Goal: Task Accomplishment & Management: Manage account settings

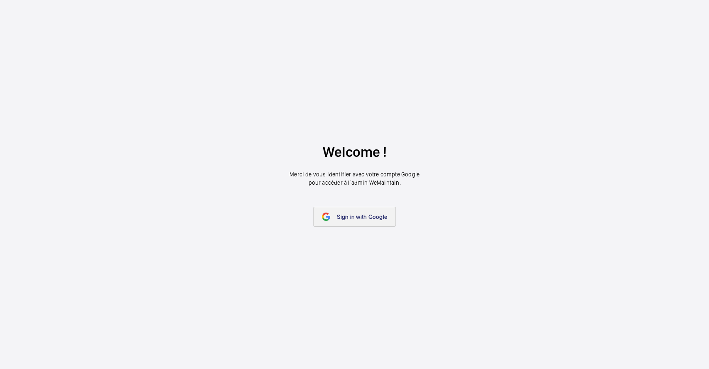
click at [345, 213] on span "Sign in with Google" at bounding box center [362, 216] width 50 height 7
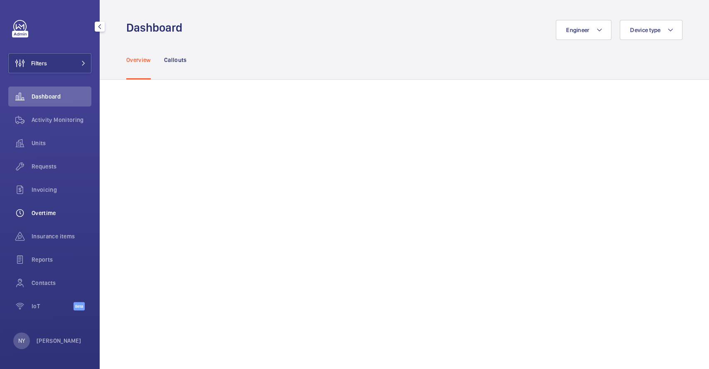
click at [39, 216] on span "Overtime" at bounding box center [62, 213] width 60 height 8
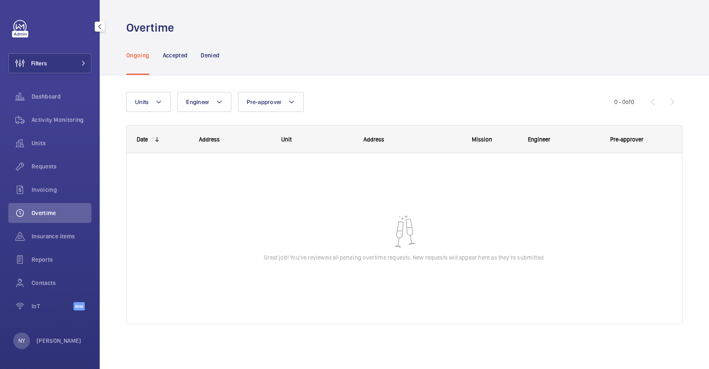
click at [43, 178] on div "Requests" at bounding box center [49, 167] width 83 height 23
click at [45, 165] on span "Requests" at bounding box center [62, 166] width 60 height 8
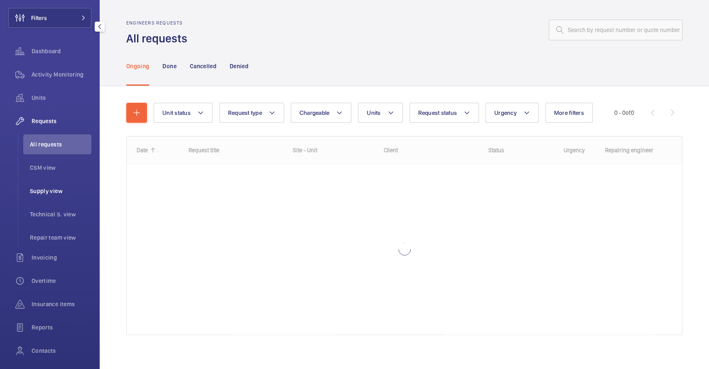
scroll to position [100, 0]
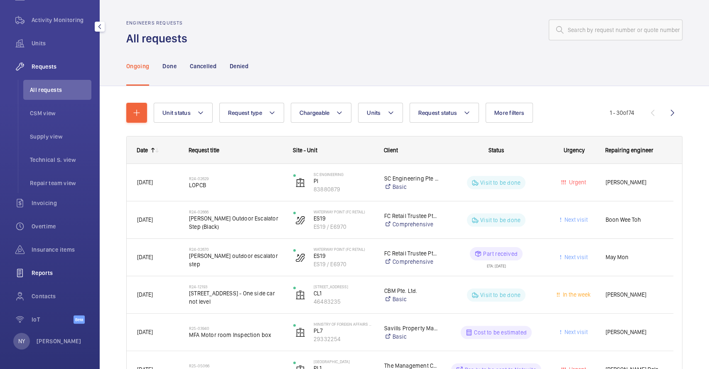
click at [43, 272] on span "Reports" at bounding box center [62, 272] width 60 height 8
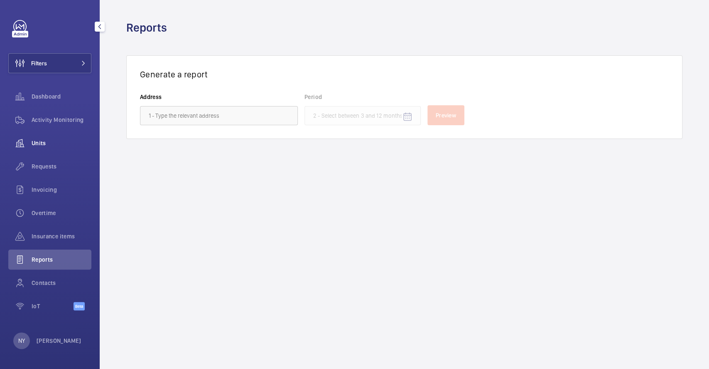
click at [34, 141] on span "Units" at bounding box center [62, 143] width 60 height 8
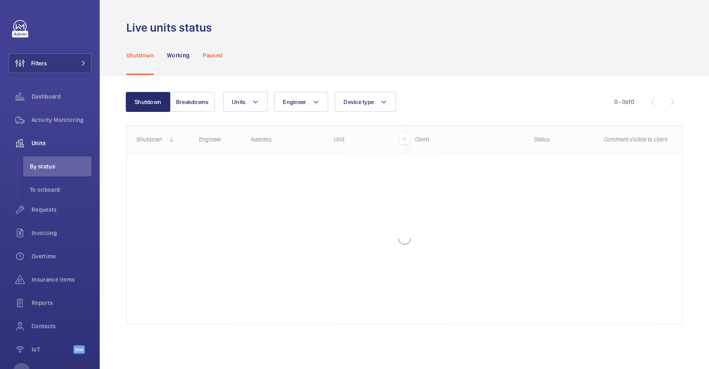
click at [217, 62] on div "Paused" at bounding box center [213, 54] width 20 height 39
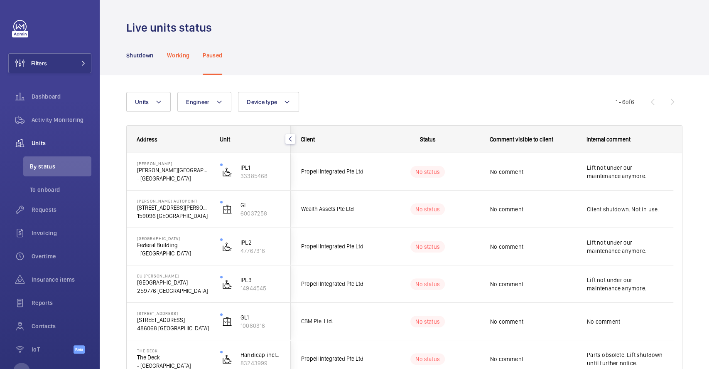
click at [174, 57] on p "Working" at bounding box center [178, 55] width 22 height 8
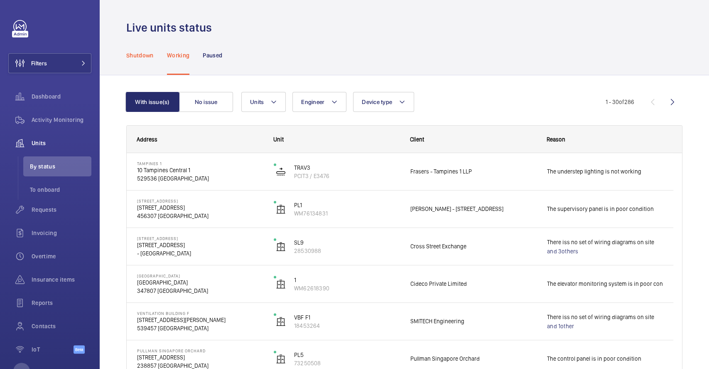
click at [140, 51] on p "Shutdown" at bounding box center [139, 55] width 27 height 8
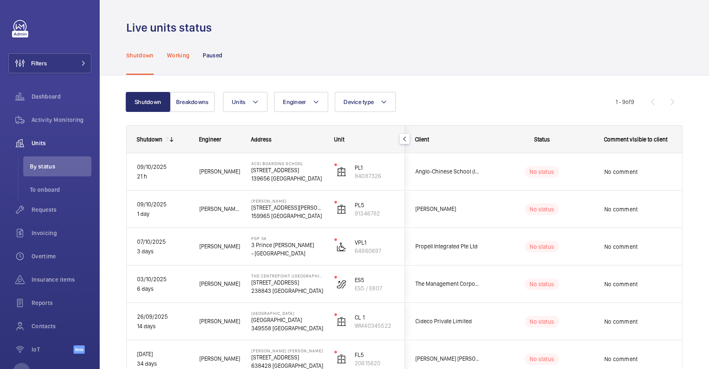
click at [184, 65] on div "Working" at bounding box center [178, 54] width 22 height 39
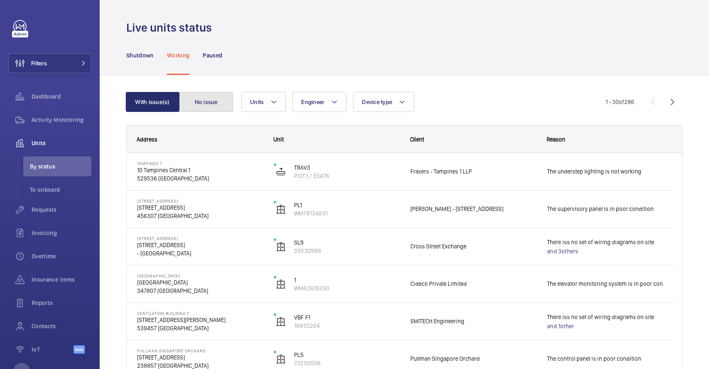
click at [204, 107] on button "No issue" at bounding box center [206, 102] width 54 height 20
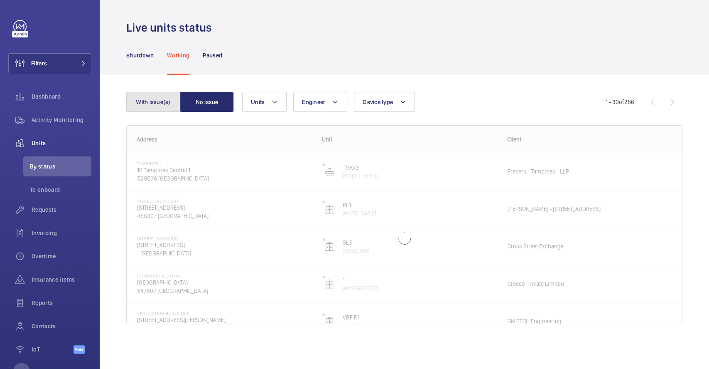
click at [169, 102] on button "With issue(s)" at bounding box center [153, 102] width 54 height 20
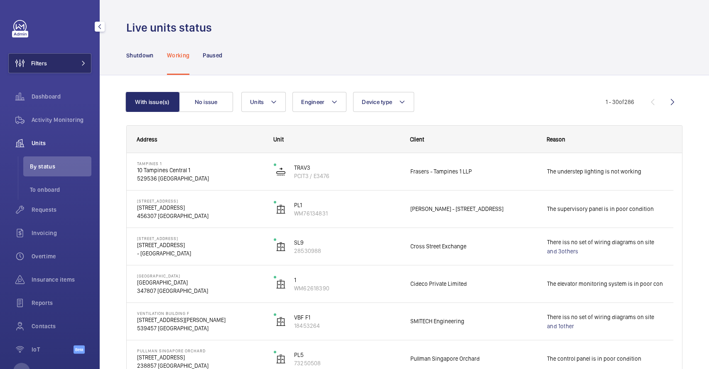
click at [65, 66] on button "Filters" at bounding box center [49, 63] width 83 height 20
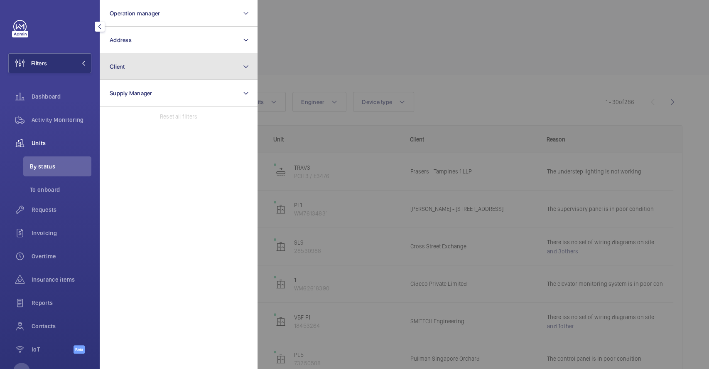
click at [183, 71] on button "Client" at bounding box center [179, 66] width 158 height 27
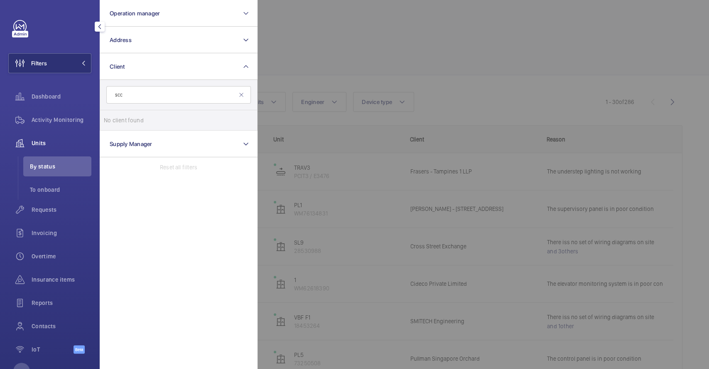
type input "scc s"
drag, startPoint x: 162, startPoint y: 99, endPoint x: 99, endPoint y: 93, distance: 63.4
click at [99, 93] on div "Filters Operation manager Address Client scc s No client found Reset Supply Man…" at bounding box center [50, 184] width 100 height 369
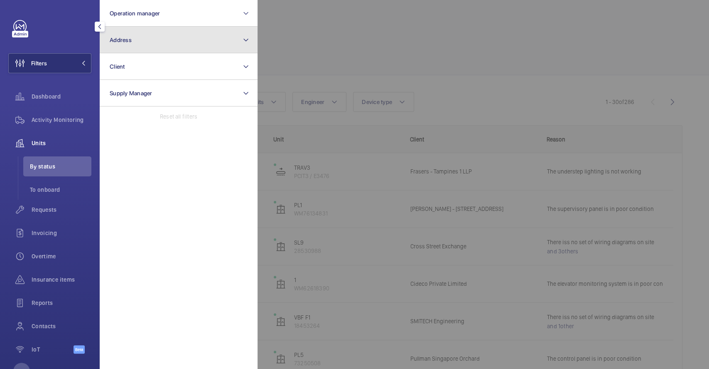
click at [138, 42] on button "Address" at bounding box center [179, 40] width 158 height 27
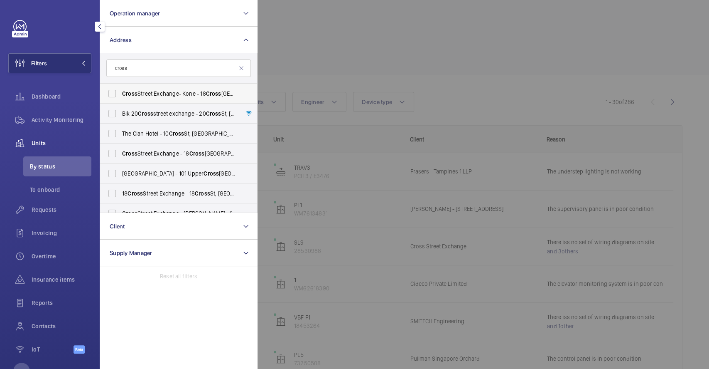
type input "cross"
click at [156, 85] on label "Cross Street Exchange- Kone - [STREET_ADDRESS]" at bounding box center [172, 94] width 145 height 20
click at [121, 85] on input "Cross Street Exchange- Kone - [STREET_ADDRESS]" at bounding box center [112, 93] width 17 height 17
checkbox input "true"
click at [160, 114] on span "Blk [STREET_ADDRESS][GEOGRAPHIC_DATA] - [STREET_ADDRESS] -" at bounding box center [179, 113] width 114 height 8
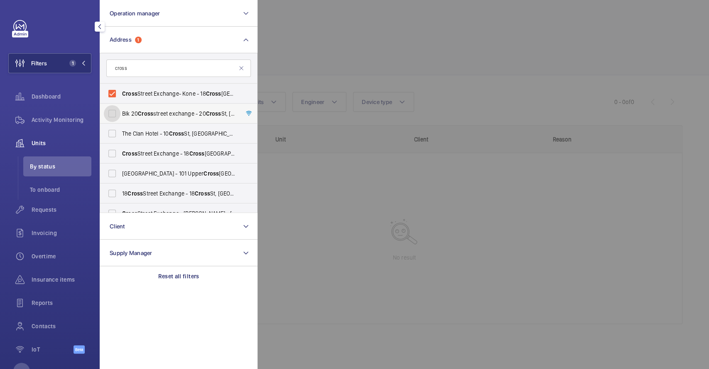
click at [121, 114] on input "Blk [STREET_ADDRESS][GEOGRAPHIC_DATA] - [STREET_ADDRESS] -" at bounding box center [112, 113] width 17 height 17
checkbox input "true"
click at [160, 155] on span "[GEOGRAPHIC_DATA] - [STREET_ADDRESS]" at bounding box center [179, 153] width 114 height 8
click at [121, 155] on input "[GEOGRAPHIC_DATA] - [STREET_ADDRESS]" at bounding box center [112, 153] width 17 height 17
checkbox input "true"
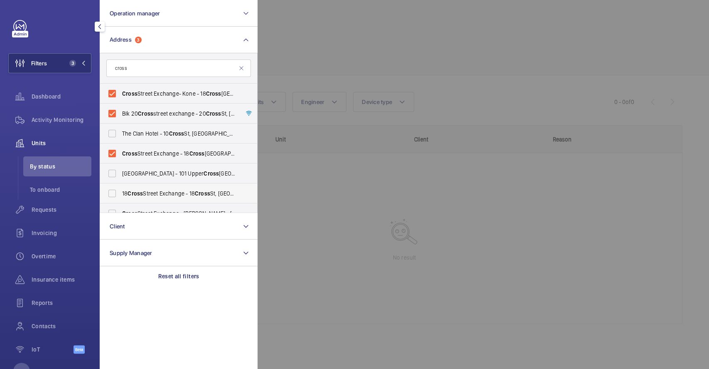
click at [151, 189] on span "[STREET_ADDRESS] - [STREET_ADDRESS] -" at bounding box center [179, 193] width 114 height 8
click at [121, 189] on input "[STREET_ADDRESS] - [STREET_ADDRESS] -" at bounding box center [112, 193] width 17 height 17
checkbox input "true"
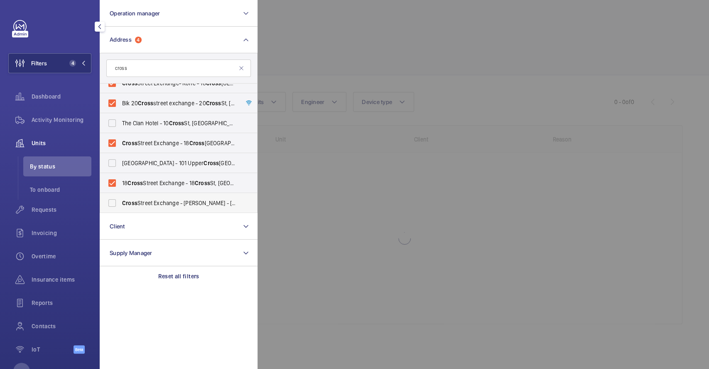
click at [148, 207] on label "Cross Street Exchange - [PERSON_NAME] - [STREET_ADDRESS]" at bounding box center [172, 203] width 145 height 20
click at [121, 207] on input "Cross Street Exchange - [PERSON_NAME] - [STREET_ADDRESS]" at bounding box center [112, 202] width 17 height 17
checkbox input "true"
click at [375, 68] on div at bounding box center [612, 184] width 709 height 369
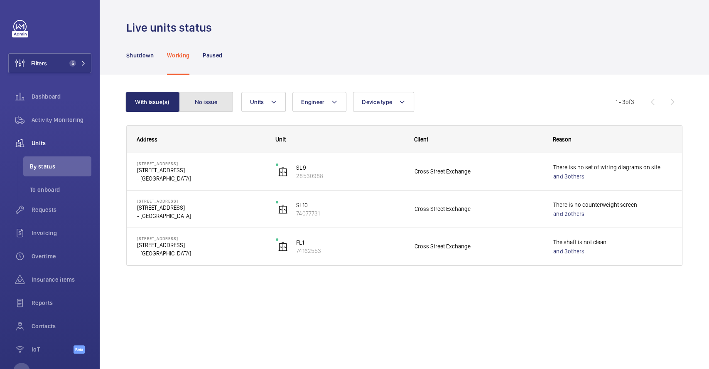
click at [194, 108] on button "No issue" at bounding box center [206, 102] width 54 height 20
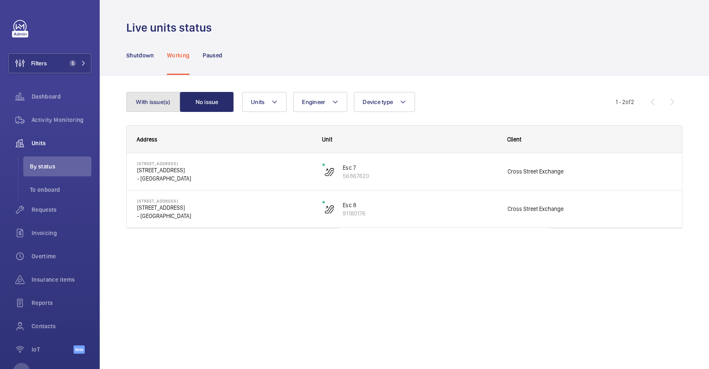
click at [165, 102] on button "With issue(s)" at bounding box center [153, 102] width 54 height 20
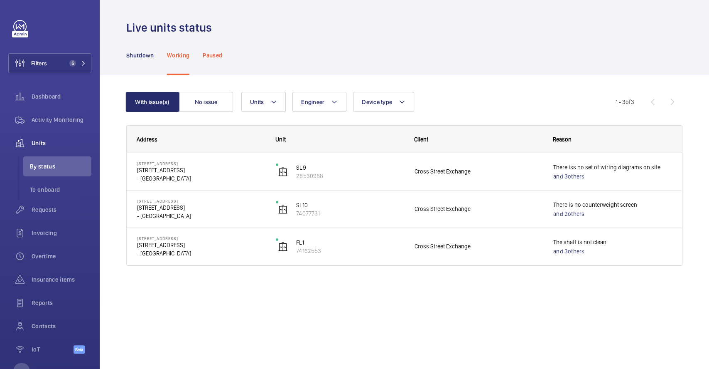
click at [204, 57] on p "Paused" at bounding box center [213, 55] width 20 height 8
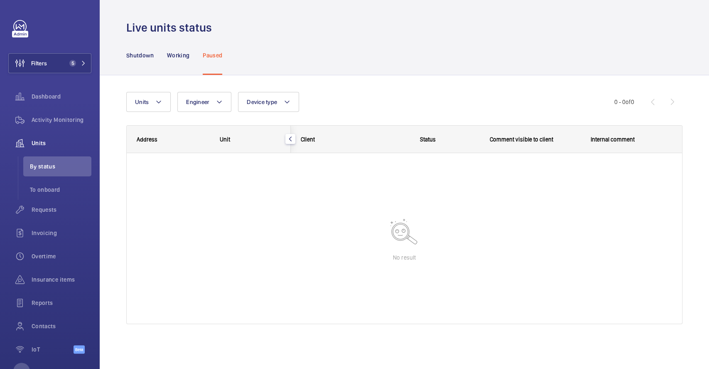
click at [162, 56] on nav "Shutdown Working Paused" at bounding box center [174, 54] width 96 height 39
click at [133, 49] on div "Shutdown" at bounding box center [139, 54] width 27 height 39
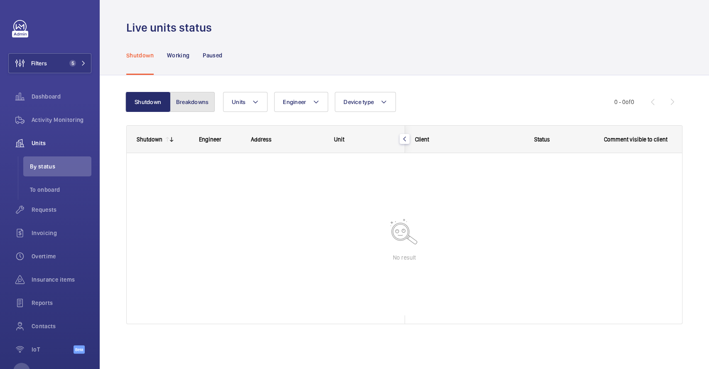
click at [196, 105] on button "Breakdowns" at bounding box center [192, 102] width 45 height 20
click at [176, 55] on p "Working" at bounding box center [178, 55] width 22 height 8
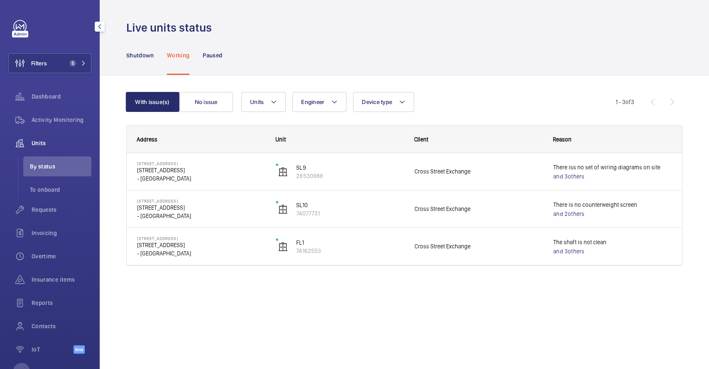
scroll to position [30, 0]
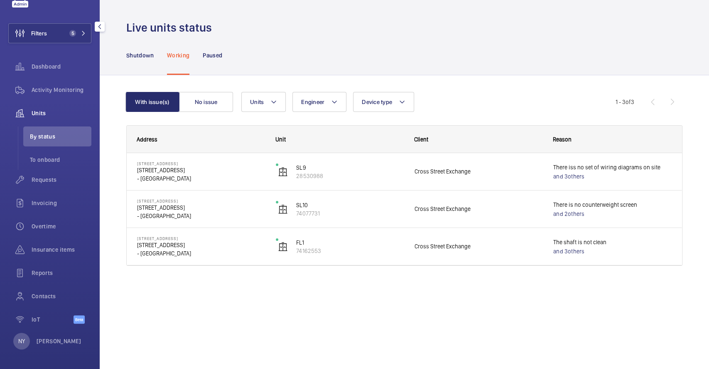
click at [33, 338] on div "NY [PERSON_NAME]" at bounding box center [47, 340] width 68 height 17
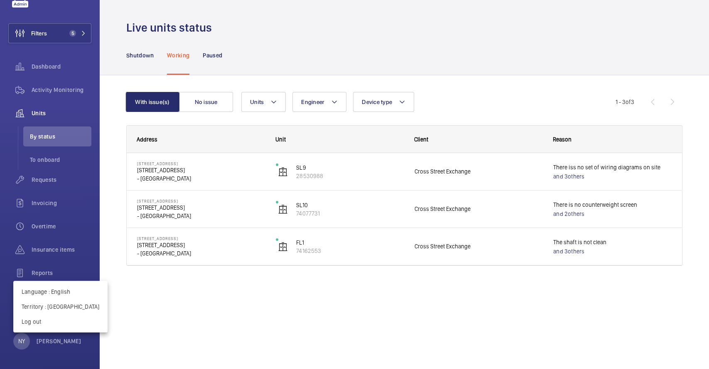
click at [186, 334] on div at bounding box center [354, 184] width 709 height 369
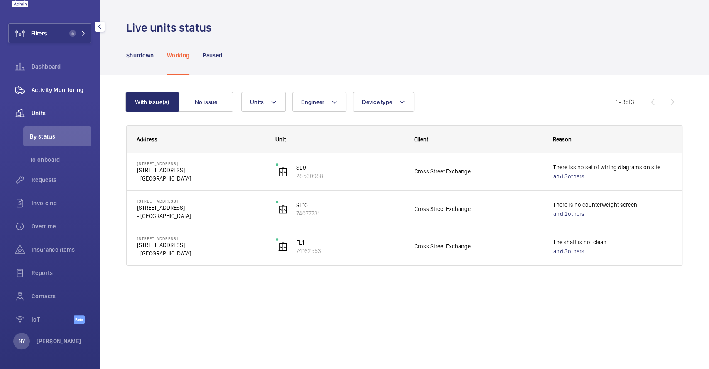
click at [47, 91] on span "Activity Monitoring" at bounding box center [62, 90] width 60 height 8
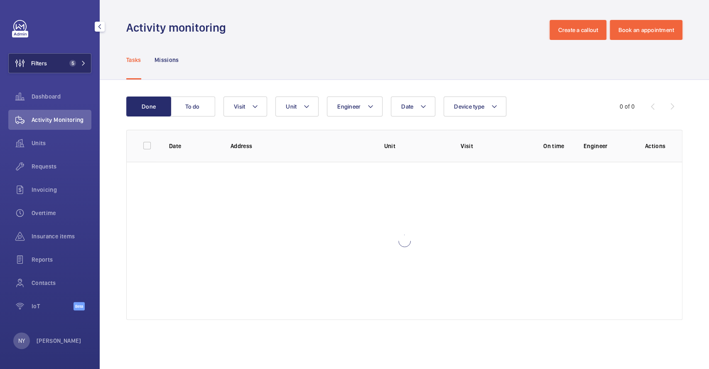
click at [50, 62] on button "Filters 5" at bounding box center [49, 63] width 83 height 20
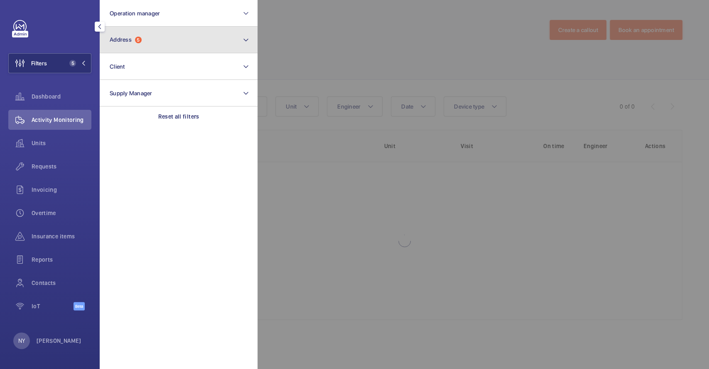
click at [180, 45] on button "Address 5" at bounding box center [179, 40] width 158 height 27
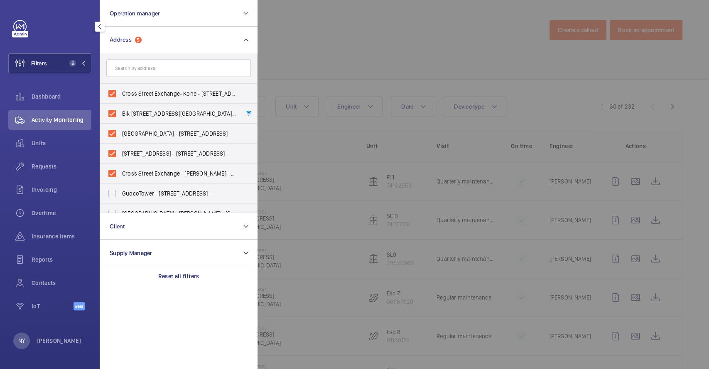
click at [334, 45] on div at bounding box center [612, 184] width 709 height 369
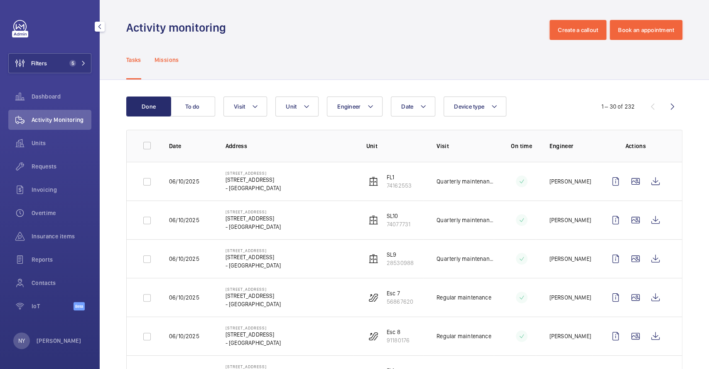
click at [168, 71] on div "Missions" at bounding box center [167, 59] width 25 height 39
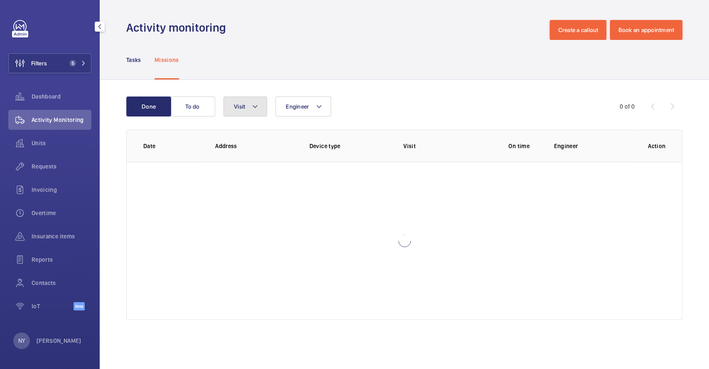
click at [252, 107] on mat-icon at bounding box center [255, 106] width 7 height 10
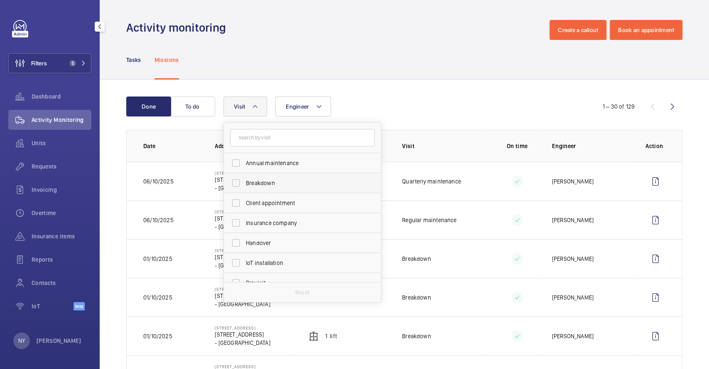
click at [279, 173] on label "Breakdown" at bounding box center [296, 183] width 145 height 20
click at [244, 175] on input "Breakdown" at bounding box center [236, 183] width 17 height 17
checkbox input "true"
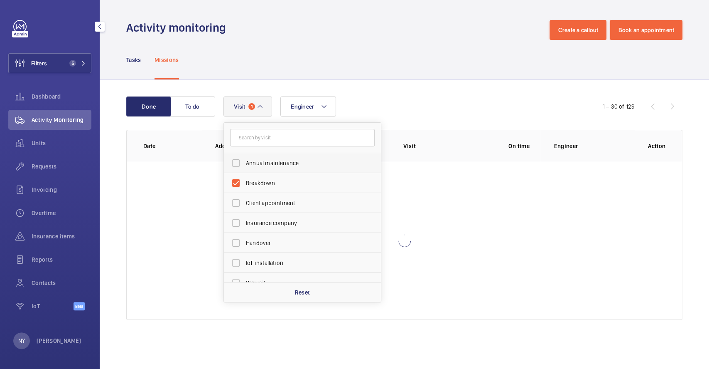
click at [281, 165] on span "Annual maintenance" at bounding box center [303, 163] width 114 height 8
click at [244, 165] on input "Annual maintenance" at bounding box center [236, 163] width 17 height 17
checkbox input "true"
click at [279, 180] on span "Breakdown" at bounding box center [303, 183] width 114 height 8
click at [244, 180] on input "Breakdown" at bounding box center [236, 183] width 17 height 17
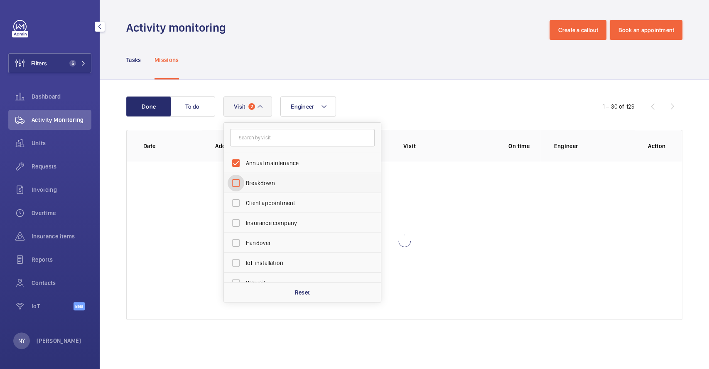
checkbox input "false"
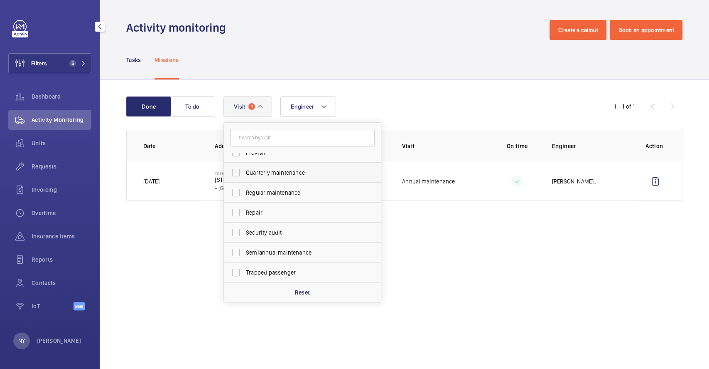
click at [285, 178] on label "Quarterly maintenance" at bounding box center [296, 172] width 145 height 20
click at [244, 178] on input "Quarterly maintenance" at bounding box center [236, 172] width 17 height 17
checkbox input "true"
click at [283, 193] on span "Regular maintenance" at bounding box center [303, 192] width 114 height 8
click at [244, 193] on input "Regular maintenance" at bounding box center [236, 192] width 17 height 17
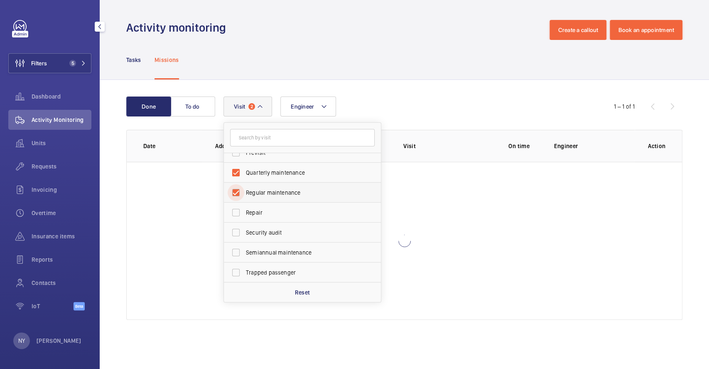
checkbox input "true"
drag, startPoint x: 289, startPoint y: 245, endPoint x: 293, endPoint y: 239, distance: 7.1
click at [290, 245] on label "Semiannual maintenance" at bounding box center [296, 252] width 145 height 20
click at [244, 245] on input "Semiannual maintenance" at bounding box center [236, 252] width 17 height 17
checkbox input "true"
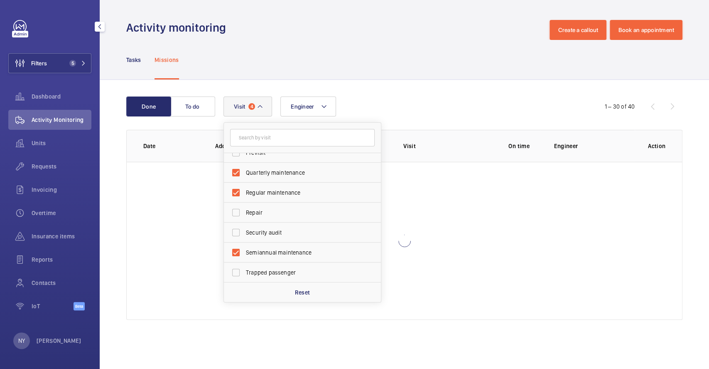
click at [355, 81] on div "Done To do Engineer Visit 4 Annual maintenance Breakdown Client appointment Ins…" at bounding box center [405, 210] width 610 height 260
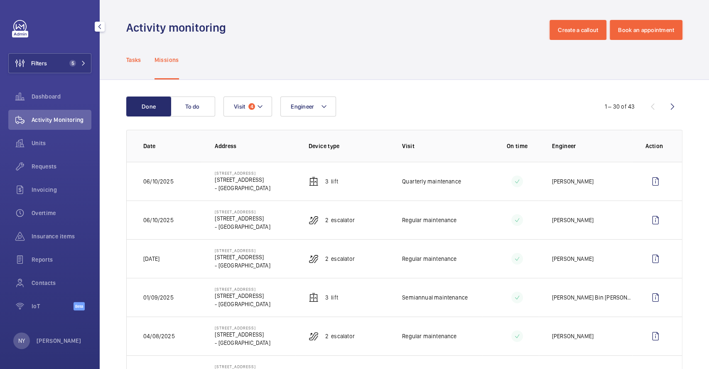
click at [135, 59] on p "Tasks" at bounding box center [133, 60] width 15 height 8
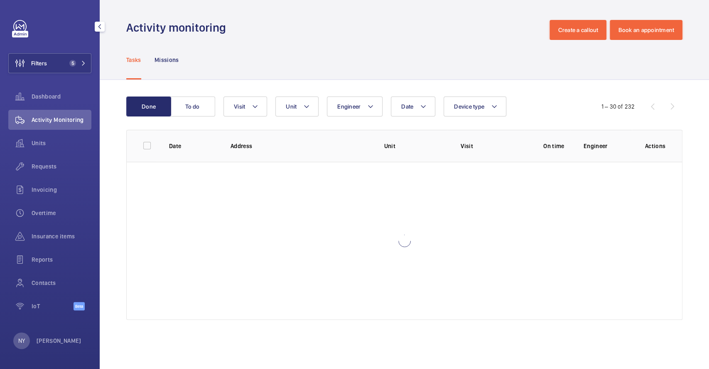
click at [243, 95] on div "Done To do Date Engineer Unit Device type Visit 1 – 30 of 232 Date Address Unit…" at bounding box center [405, 210] width 610 height 260
click at [243, 100] on button "Visit" at bounding box center [246, 106] width 44 height 20
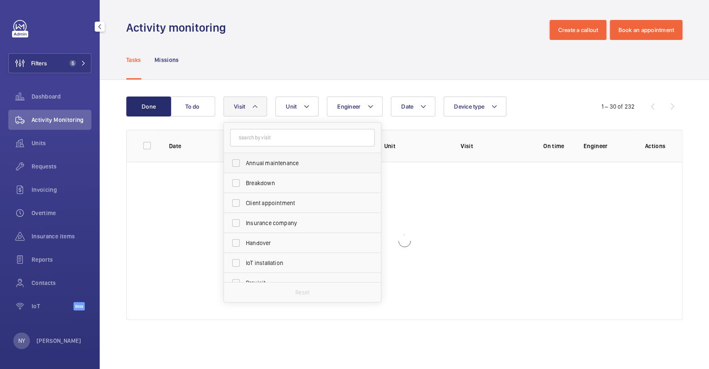
click at [277, 157] on label "Annual maintenance" at bounding box center [296, 163] width 145 height 20
click at [244, 157] on input "Annual maintenance" at bounding box center [236, 163] width 17 height 17
checkbox input "true"
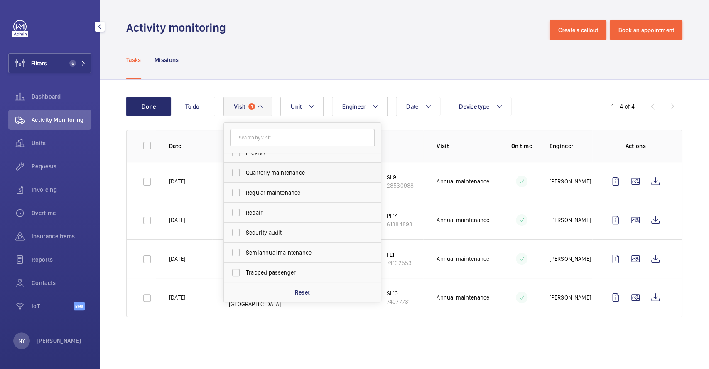
click at [291, 172] on span "Quarterly maintenance" at bounding box center [303, 172] width 114 height 8
click at [244, 172] on input "Quarterly maintenance" at bounding box center [236, 172] width 17 height 17
checkbox input "true"
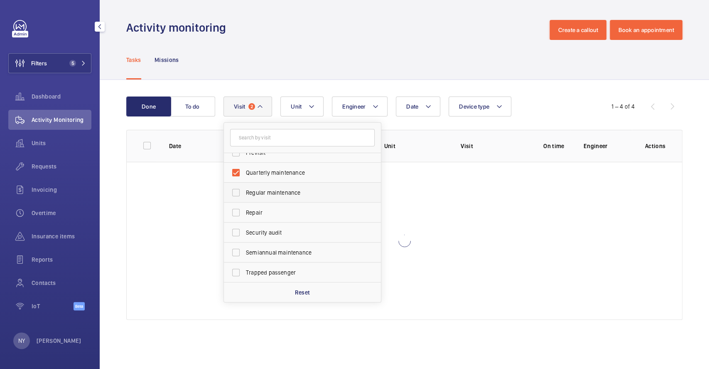
click at [290, 184] on label "Regular maintenance" at bounding box center [296, 192] width 145 height 20
click at [244, 184] on input "Regular maintenance" at bounding box center [236, 192] width 17 height 17
checkbox input "true"
click at [293, 256] on span "Semiannual maintenance" at bounding box center [303, 252] width 114 height 8
click at [244, 256] on input "Semiannual maintenance" at bounding box center [236, 252] width 17 height 17
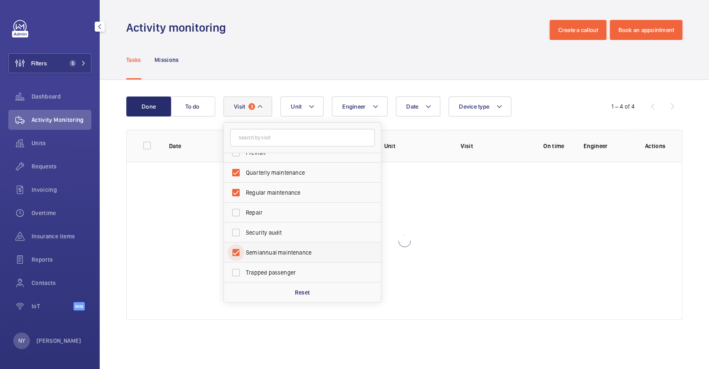
checkbox input "true"
click at [346, 42] on div "Tasks Missions" at bounding box center [404, 59] width 556 height 39
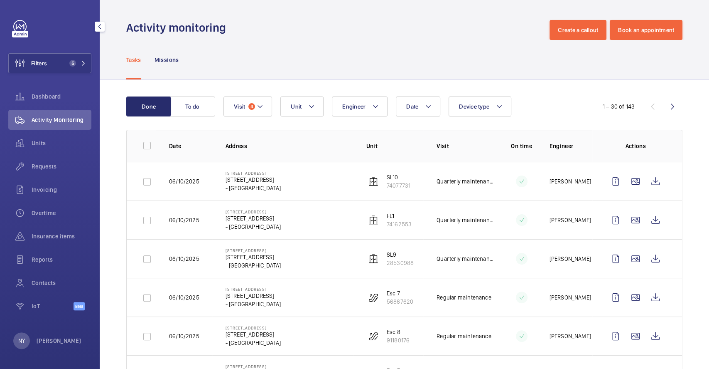
drag, startPoint x: 176, startPoint y: 65, endPoint x: 192, endPoint y: 78, distance: 21.0
click at [176, 66] on div "Missions" at bounding box center [167, 59] width 25 height 39
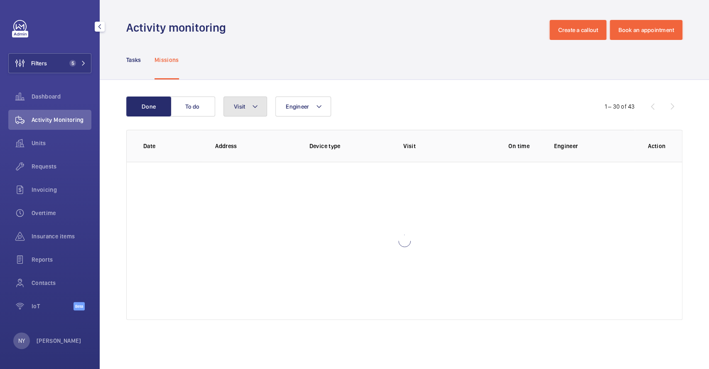
click at [239, 113] on button "Visit" at bounding box center [246, 106] width 44 height 20
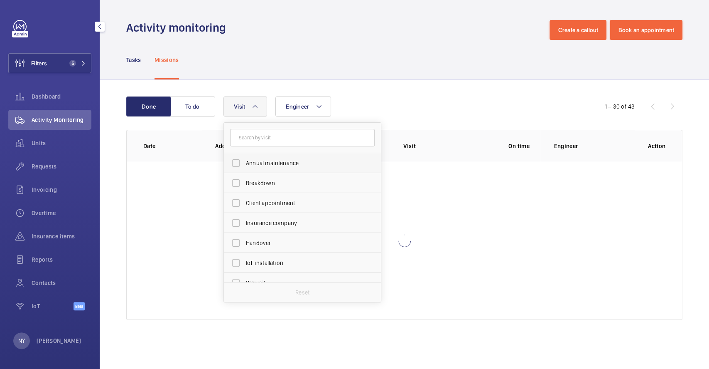
click at [249, 159] on span "Annual maintenance" at bounding box center [303, 163] width 114 height 8
click at [244, 158] on input "Annual maintenance" at bounding box center [236, 163] width 17 height 17
checkbox input "true"
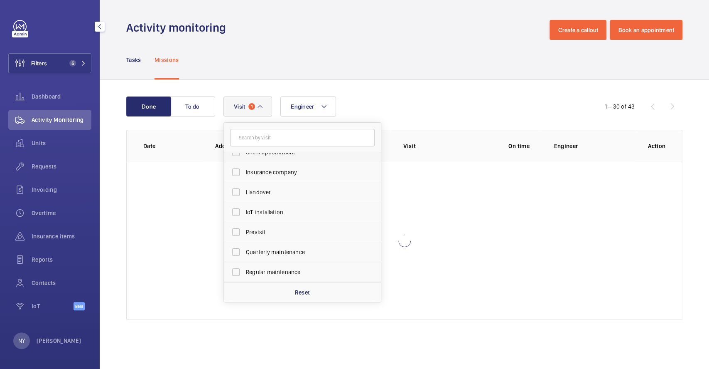
scroll to position [130, 0]
click at [253, 171] on span "Quarterly maintenance" at bounding box center [303, 172] width 114 height 8
click at [244, 171] on input "Quarterly maintenance" at bounding box center [236, 172] width 17 height 17
checkbox input "true"
click at [253, 194] on span "Regular maintenance" at bounding box center [303, 192] width 114 height 8
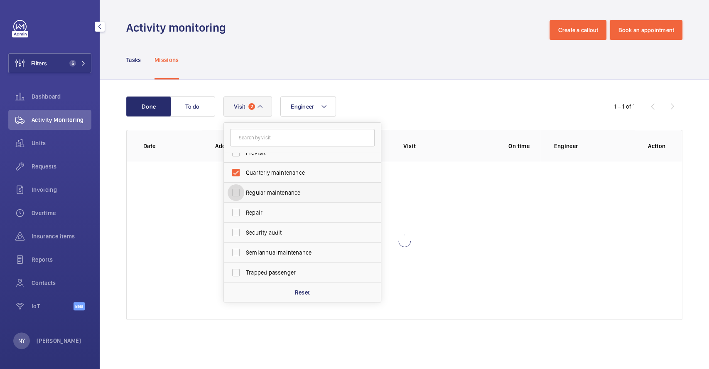
click at [244, 194] on input "Regular maintenance" at bounding box center [236, 192] width 17 height 17
checkbox input "true"
click at [257, 251] on span "Semiannual maintenance" at bounding box center [303, 252] width 114 height 8
click at [244, 251] on input "Semiannual maintenance" at bounding box center [236, 252] width 17 height 17
checkbox input "true"
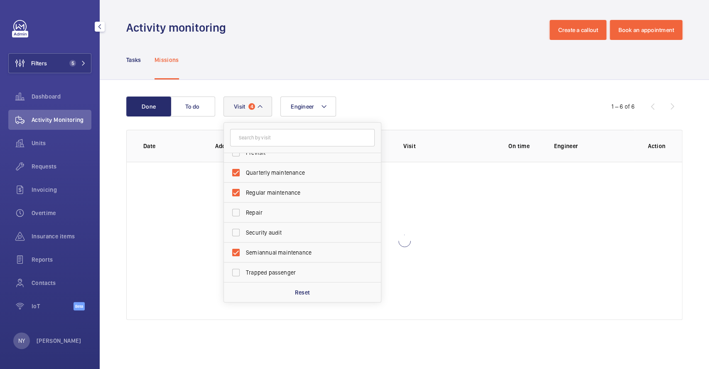
click at [350, 71] on div "Tasks Missions" at bounding box center [404, 59] width 556 height 39
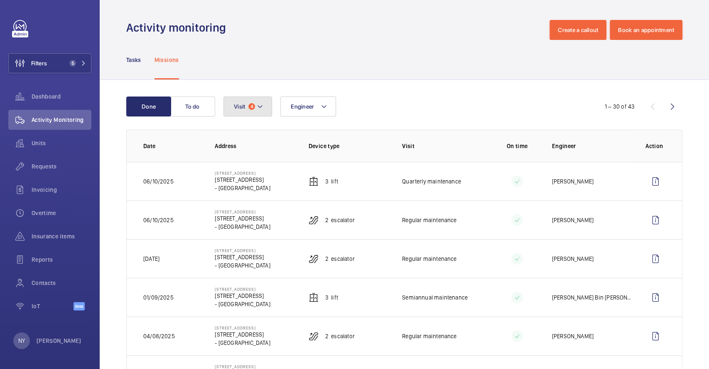
click at [265, 112] on button "Visit 4" at bounding box center [248, 106] width 49 height 20
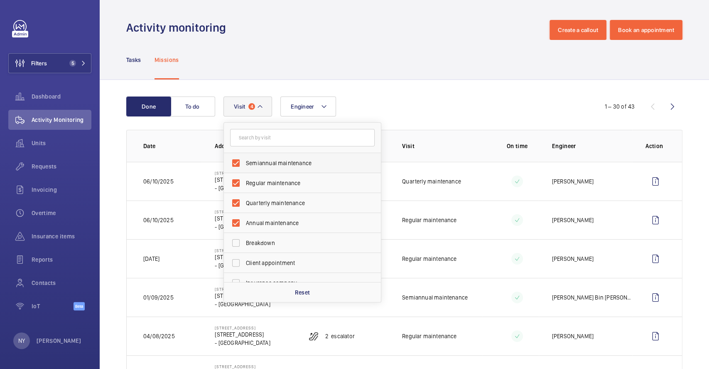
click at [265, 165] on span "Semiannual maintenance" at bounding box center [303, 163] width 114 height 8
click at [244, 165] on input "Semiannual maintenance" at bounding box center [236, 163] width 17 height 17
checkbox input "false"
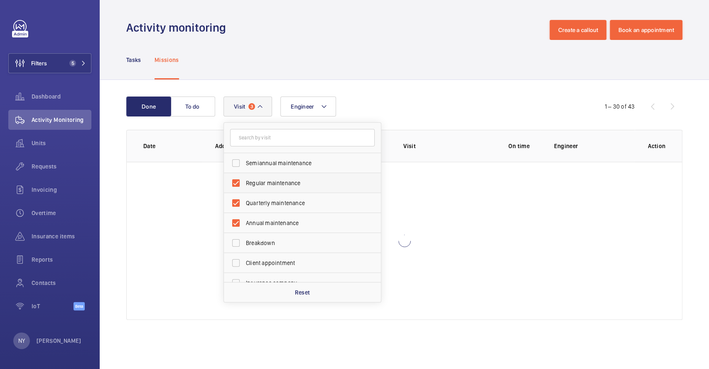
click at [265, 181] on span "Regular maintenance" at bounding box center [303, 183] width 114 height 8
click at [244, 181] on input "Regular maintenance" at bounding box center [236, 183] width 17 height 17
checkbox input "false"
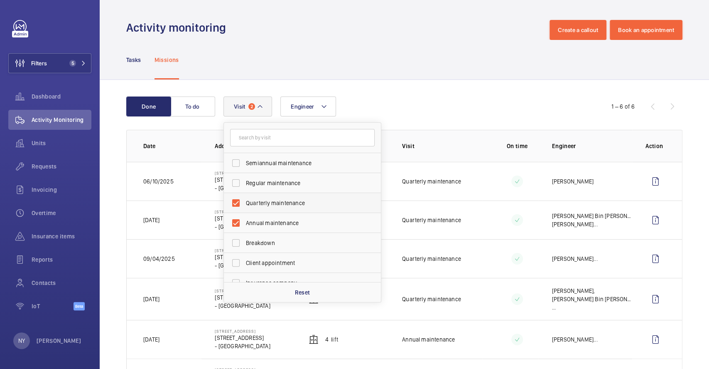
click at [259, 209] on label "Quarterly maintenance" at bounding box center [296, 203] width 145 height 20
click at [244, 209] on input "Quarterly maintenance" at bounding box center [236, 202] width 17 height 17
checkbox input "false"
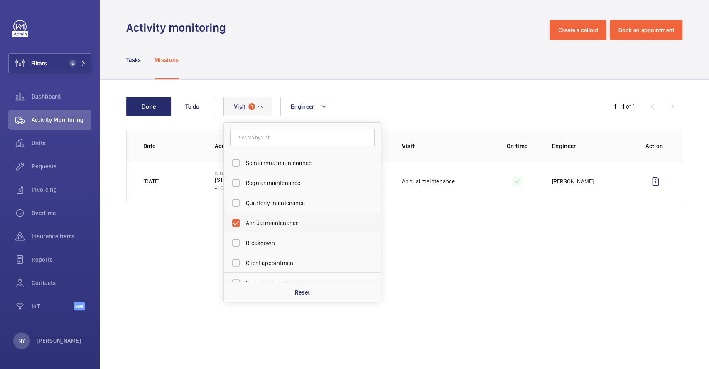
click at [257, 222] on span "Annual maintenance" at bounding box center [303, 223] width 114 height 8
click at [244, 222] on input "Annual maintenance" at bounding box center [236, 222] width 17 height 17
checkbox input "false"
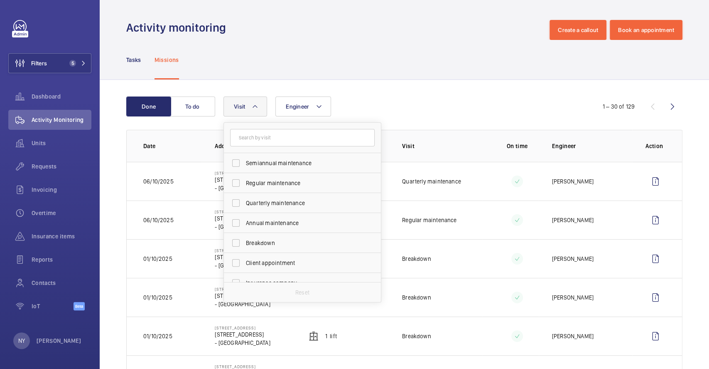
click at [376, 73] on div "Tasks Missions" at bounding box center [404, 59] width 556 height 39
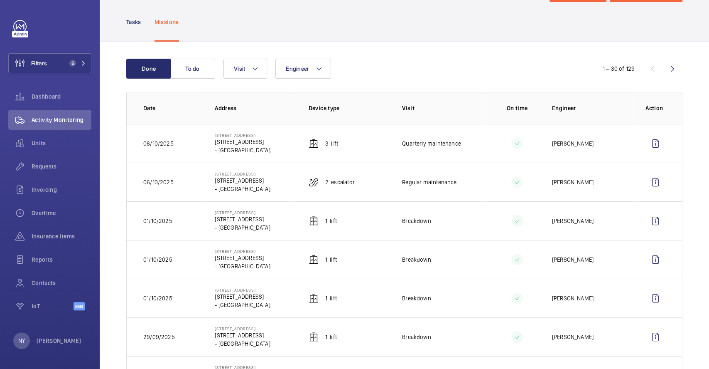
scroll to position [55, 0]
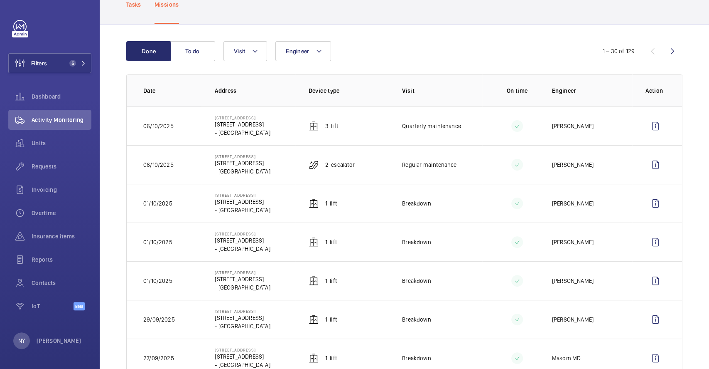
click at [141, 12] on div "Tasks" at bounding box center [133, 4] width 15 height 39
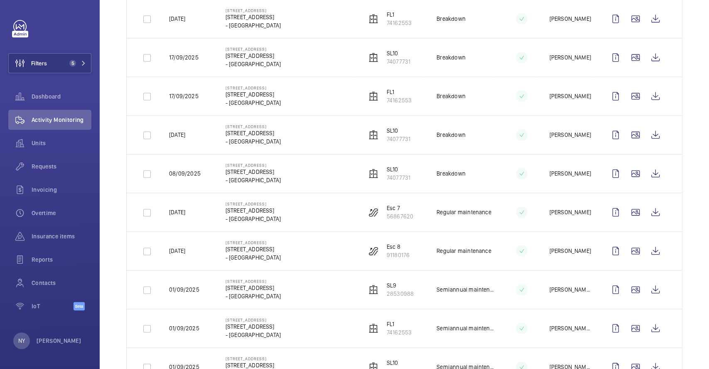
scroll to position [720, 0]
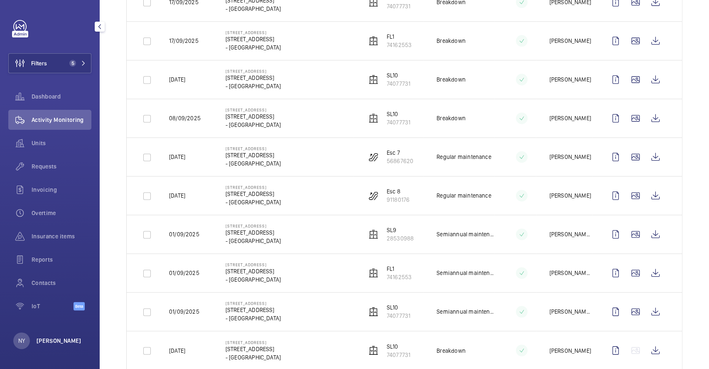
click at [48, 339] on p "[PERSON_NAME]" at bounding box center [59, 340] width 45 height 8
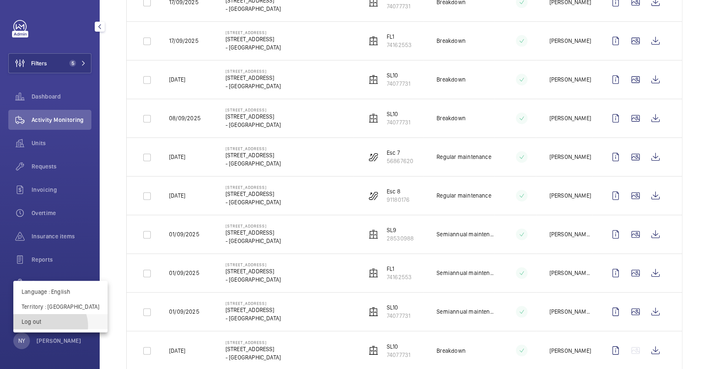
click at [50, 325] on button "Log out" at bounding box center [60, 321] width 94 height 15
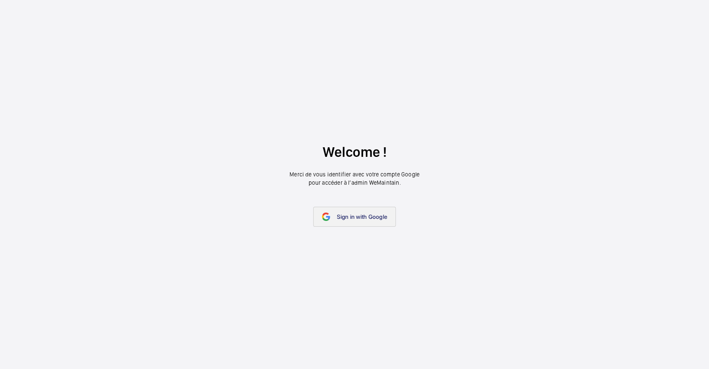
click at [327, 219] on mat-icon at bounding box center [326, 216] width 8 height 8
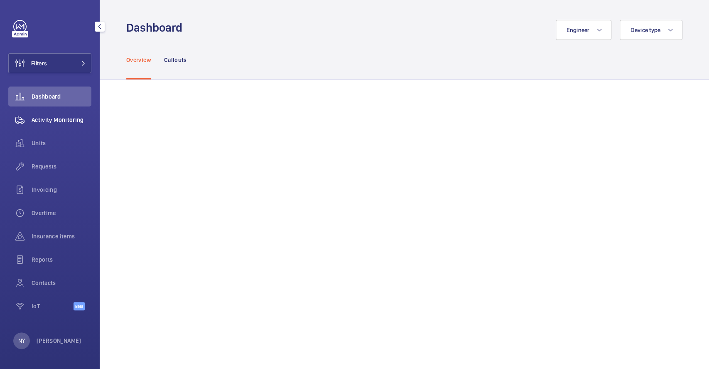
click at [51, 113] on div "Activity Monitoring" at bounding box center [49, 120] width 83 height 20
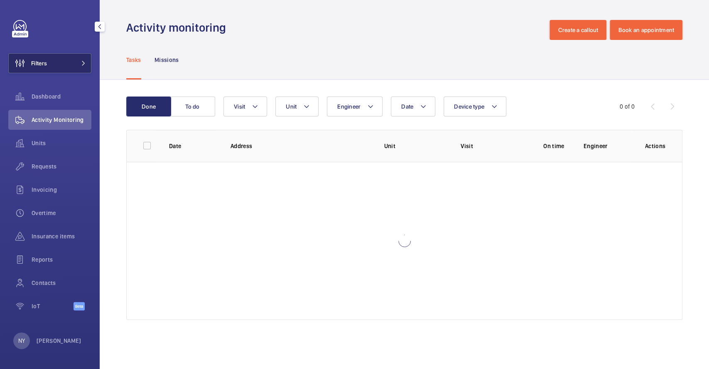
click at [50, 62] on button "Filters" at bounding box center [49, 63] width 83 height 20
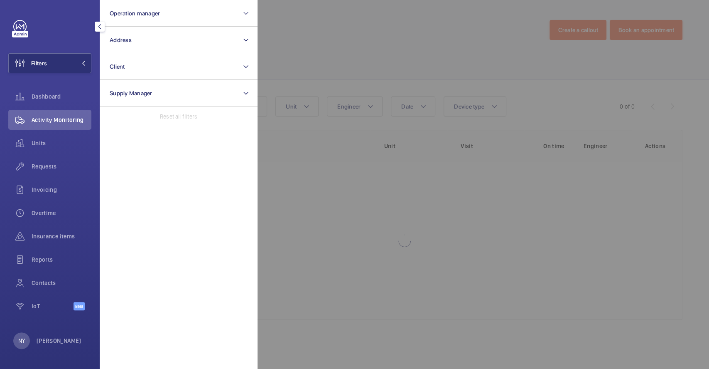
click at [310, 35] on div at bounding box center [612, 184] width 709 height 369
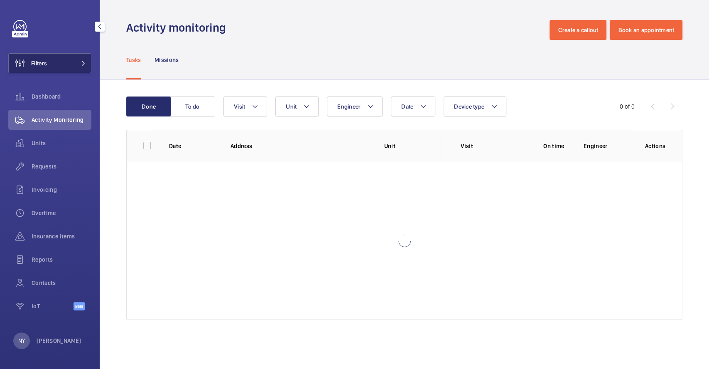
click at [64, 66] on button "Filters" at bounding box center [49, 63] width 83 height 20
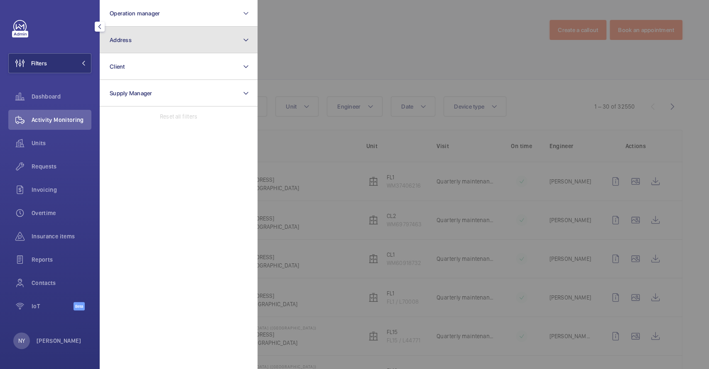
click at [177, 33] on button "Address" at bounding box center [179, 40] width 158 height 27
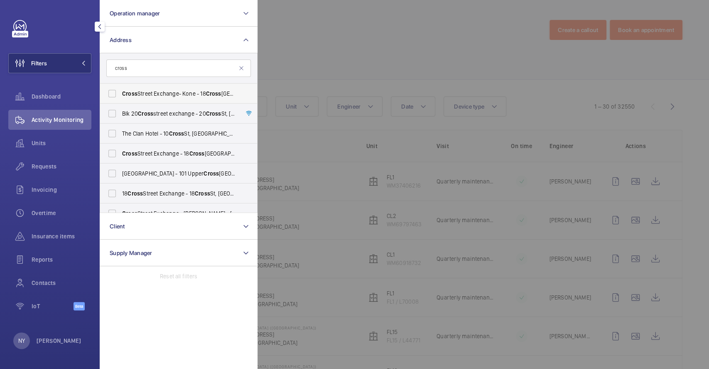
type input "cross"
click at [134, 89] on label "Cross Street Exchange- Kone - [STREET_ADDRESS]" at bounding box center [172, 94] width 145 height 20
click at [121, 89] on input "Cross Street Exchange- Kone - [STREET_ADDRESS]" at bounding box center [112, 93] width 17 height 17
checkbox input "true"
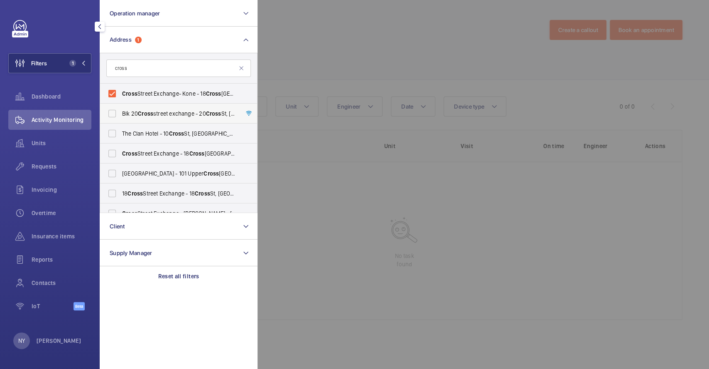
click at [136, 111] on span "Blk [STREET_ADDRESS][GEOGRAPHIC_DATA] - [STREET_ADDRESS] -" at bounding box center [179, 113] width 114 height 8
click at [121, 111] on input "Blk [STREET_ADDRESS][GEOGRAPHIC_DATA] - [STREET_ADDRESS] -" at bounding box center [112, 113] width 17 height 17
checkbox input "true"
click at [124, 160] on label "[GEOGRAPHIC_DATA] - [STREET_ADDRESS]" at bounding box center [172, 153] width 145 height 20
click at [121, 160] on input "[GEOGRAPHIC_DATA] - [STREET_ADDRESS]" at bounding box center [112, 153] width 17 height 17
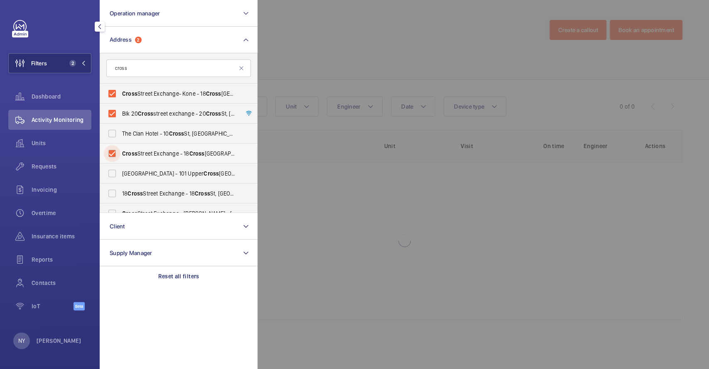
checkbox input "true"
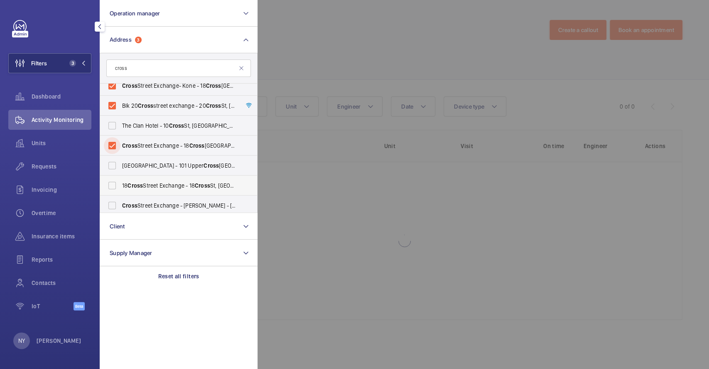
scroll to position [10, 0]
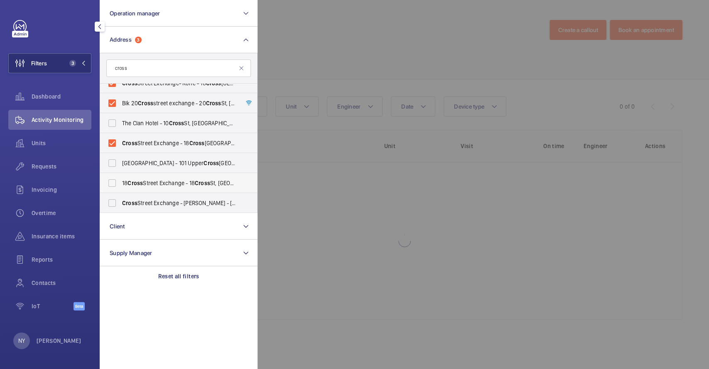
click at [125, 187] on label "[STREET_ADDRESS] - [STREET_ADDRESS] -" at bounding box center [172, 183] width 145 height 20
click at [121, 187] on input "[STREET_ADDRESS] - [STREET_ADDRESS] -" at bounding box center [112, 183] width 17 height 17
checkbox input "true"
click at [130, 204] on span "Cross" at bounding box center [129, 202] width 15 height 7
click at [121, 204] on input "Cross Street Exchange - [PERSON_NAME] - [STREET_ADDRESS]" at bounding box center [112, 202] width 17 height 17
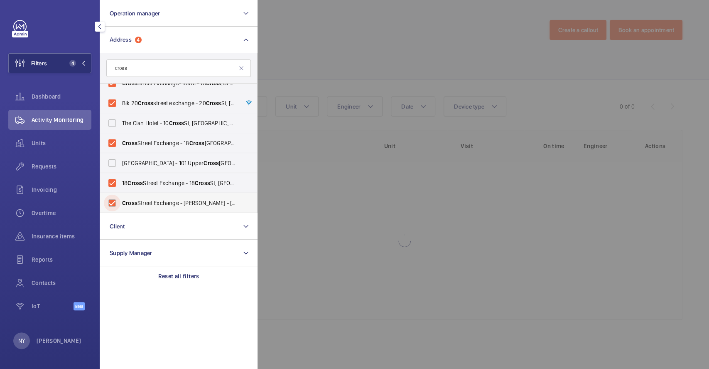
checkbox input "true"
click at [332, 6] on div at bounding box center [612, 184] width 709 height 369
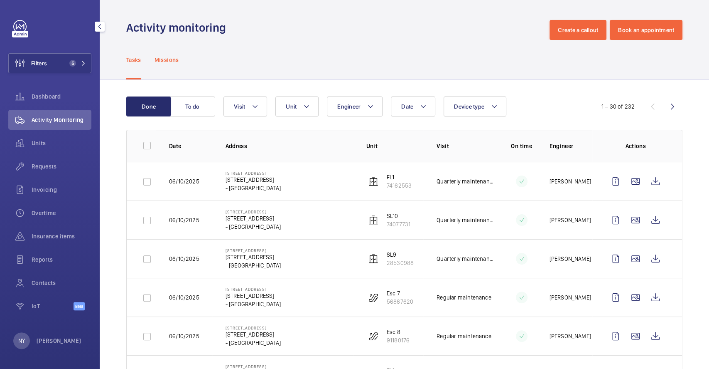
click at [161, 68] on div "Missions" at bounding box center [167, 59] width 25 height 39
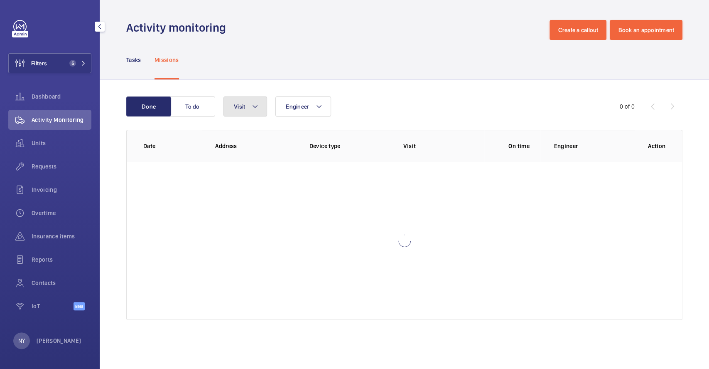
click at [241, 111] on button "Visit" at bounding box center [246, 106] width 44 height 20
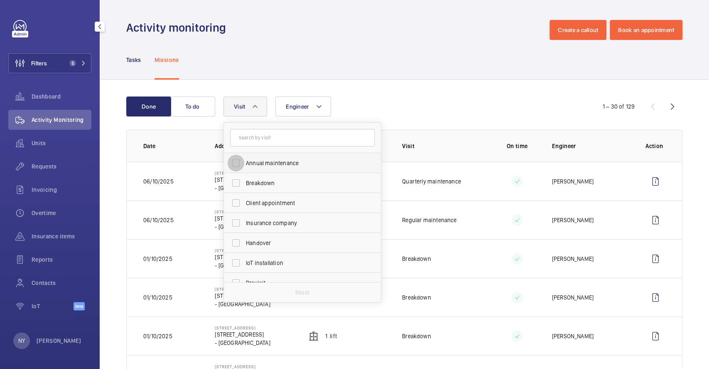
click at [244, 161] on input "Annual maintenance" at bounding box center [236, 163] width 17 height 17
checkbox input "true"
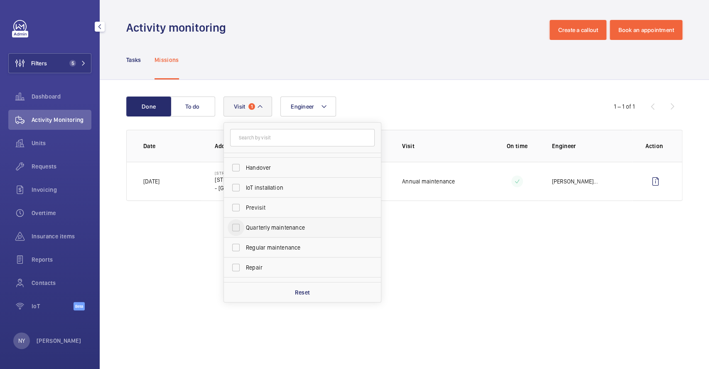
scroll to position [130, 0]
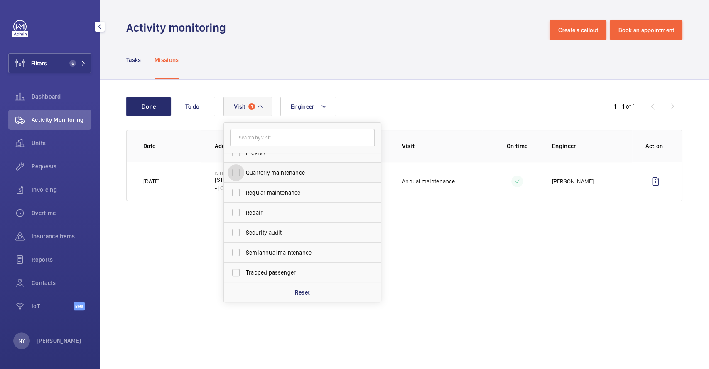
click at [244, 175] on input "Quarterly maintenance" at bounding box center [236, 172] width 17 height 17
checkbox input "true"
click at [244, 193] on input "Regular maintenance" at bounding box center [236, 192] width 17 height 17
checkbox input "true"
click at [253, 249] on span "Semiannual maintenance" at bounding box center [303, 252] width 114 height 8
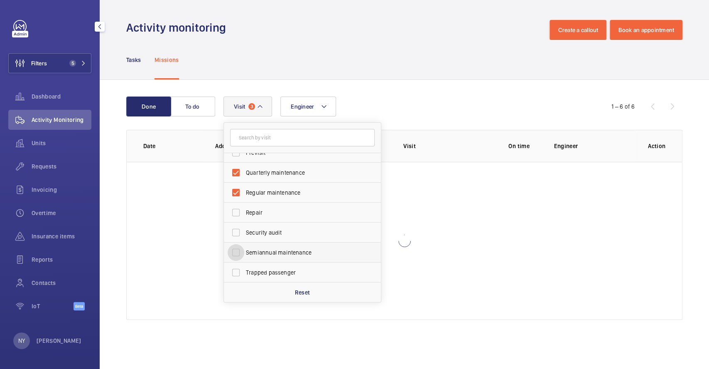
click at [244, 249] on input "Semiannual maintenance" at bounding box center [236, 252] width 17 height 17
checkbox input "true"
click at [393, 20] on div "Activity monitoring Create a callout Book an appointment" at bounding box center [404, 30] width 556 height 20
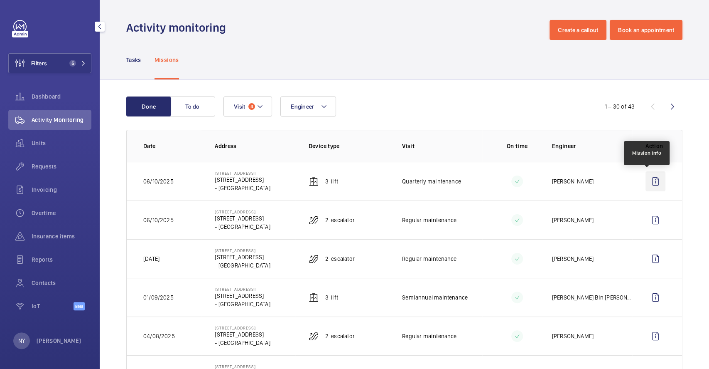
click at [646, 185] on wm-front-icon-button at bounding box center [656, 181] width 20 height 20
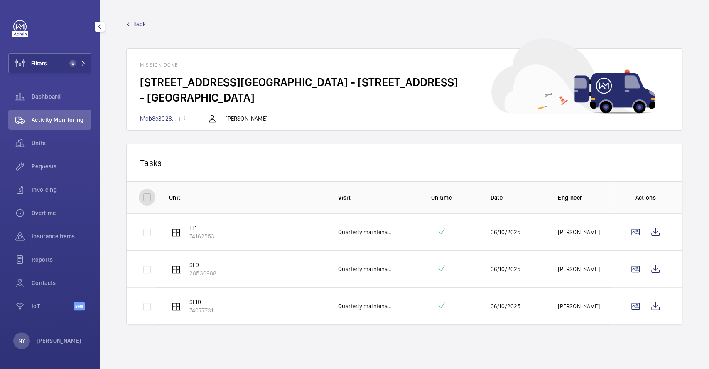
click at [141, 198] on input "checkbox" at bounding box center [147, 197] width 17 height 17
checkbox input "true"
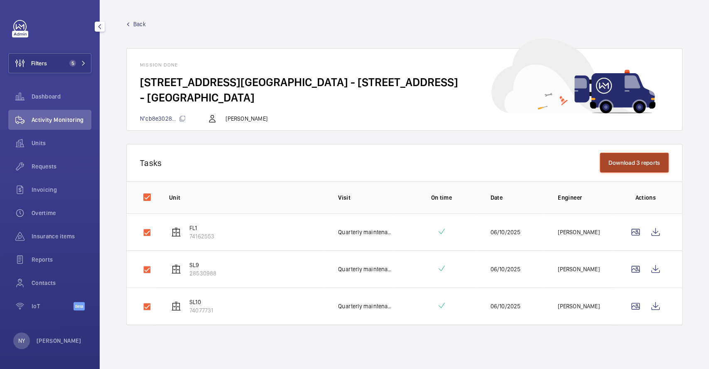
click at [612, 162] on button "Download 3 reports" at bounding box center [634, 163] width 69 height 20
click at [139, 23] on span "Back" at bounding box center [139, 24] width 12 height 8
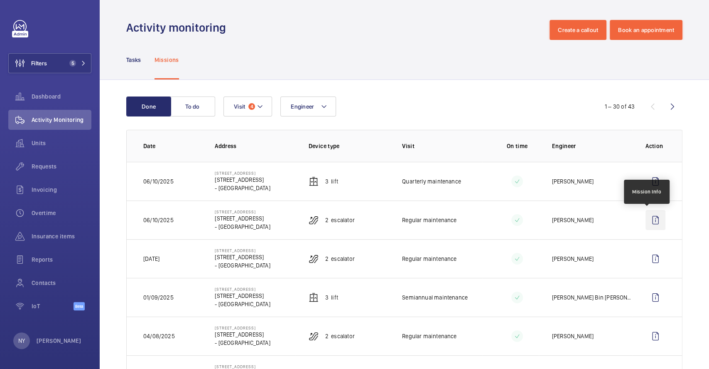
click at [649, 216] on wm-front-icon-button at bounding box center [656, 220] width 20 height 20
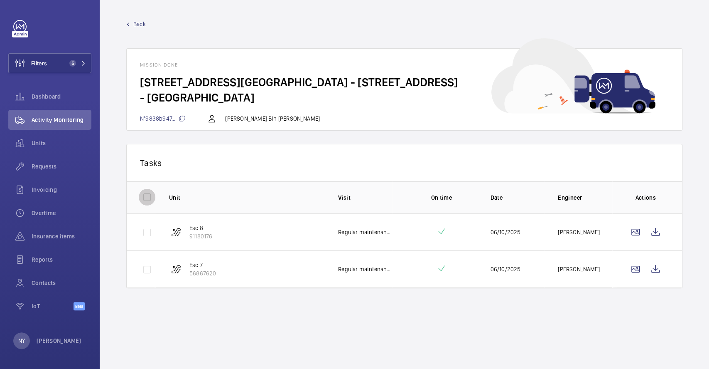
click at [145, 192] on input "checkbox" at bounding box center [147, 197] width 17 height 17
checkbox input "true"
click at [630, 165] on button "Download 2 reports" at bounding box center [634, 163] width 69 height 20
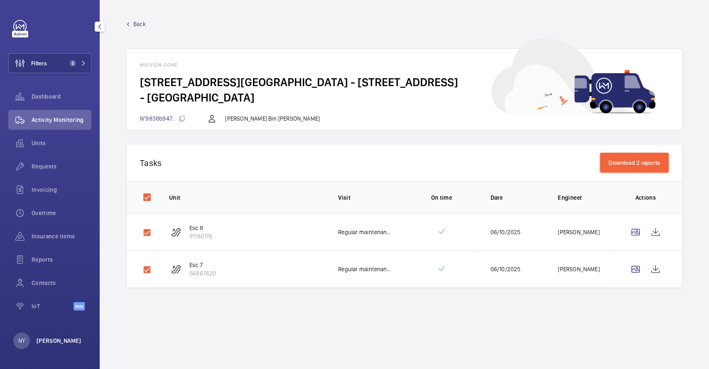
click at [49, 336] on p "[PERSON_NAME]" at bounding box center [59, 340] width 45 height 8
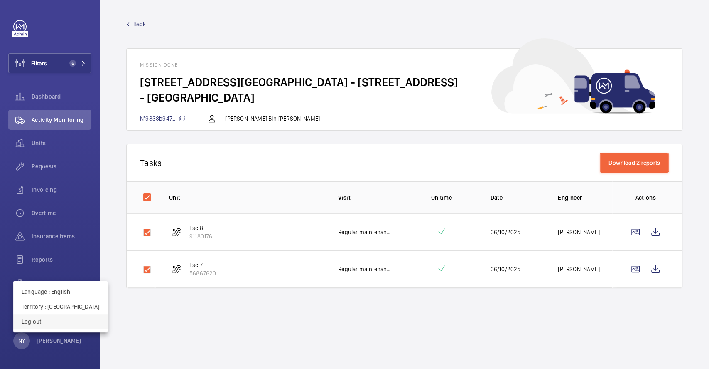
click at [54, 324] on p "Log out" at bounding box center [61, 321] width 78 height 8
